Goal: Task Accomplishment & Management: Manage account settings

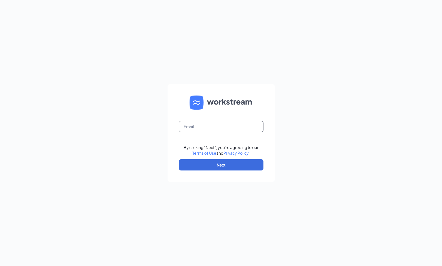
click at [192, 126] on input "text" at bounding box center [221, 126] width 85 height 11
type input "[EMAIL_ADDRESS][DOMAIN_NAME]"
click at [272, 119] on form "[EMAIL_ADDRESS][DOMAIN_NAME] By clicking "Next", you're agreeing to our Terms o…" at bounding box center [221, 133] width 107 height 98
click at [246, 169] on button "Next" at bounding box center [221, 164] width 85 height 11
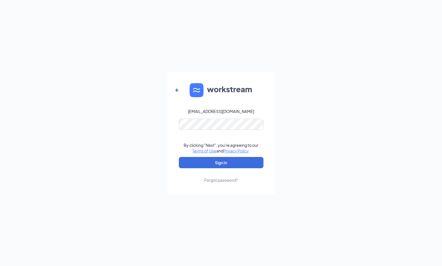
click at [257, 108] on form "[EMAIL_ADDRESS][DOMAIN_NAME] By clicking "Next", you're agreeing to our Terms o…" at bounding box center [221, 133] width 107 height 122
click at [268, 136] on form "[EMAIL_ADDRESS][DOMAIN_NAME] By clicking "Next", you're agreeing to our Terms o…" at bounding box center [221, 133] width 107 height 122
click at [236, 162] on button "Sign In" at bounding box center [221, 162] width 85 height 11
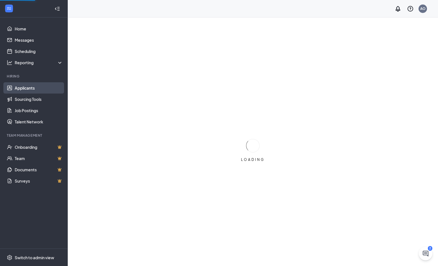
click at [23, 88] on link "Applicants" at bounding box center [39, 87] width 48 height 11
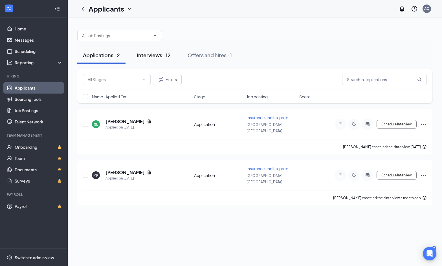
click at [155, 56] on div "Interviews · 12" at bounding box center [154, 55] width 34 height 7
